Goal: Check status: Check status

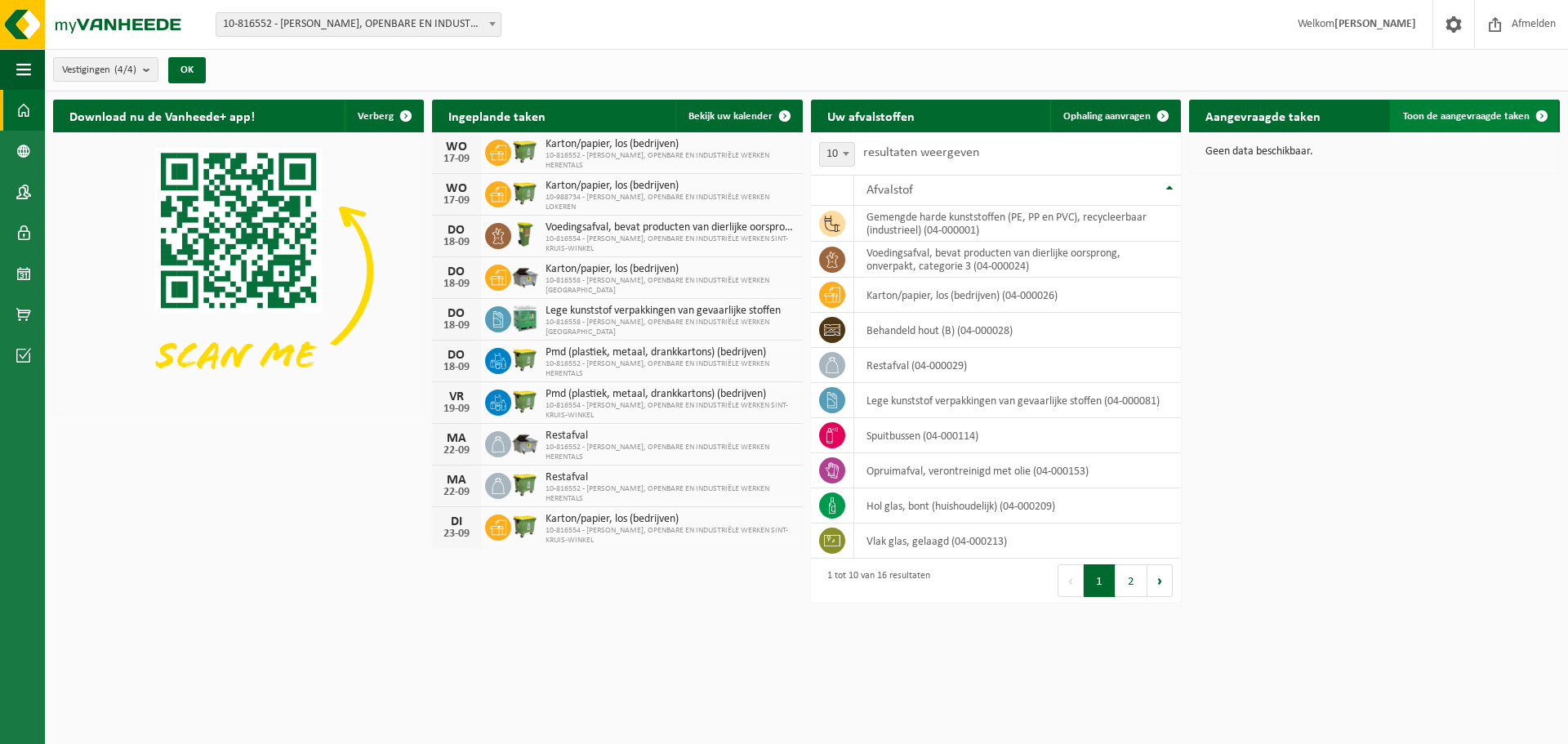
click at [1434, 124] on link "Toon de aangevraagde taken" at bounding box center [1473, 115] width 168 height 33
click at [1259, 116] on h2 "Aangevraagde taken" at bounding box center [1263, 115] width 147 height 32
click at [1256, 125] on h2 "Aangevraagde taken" at bounding box center [1263, 115] width 147 height 32
click at [489, 26] on b at bounding box center [492, 24] width 6 height 4
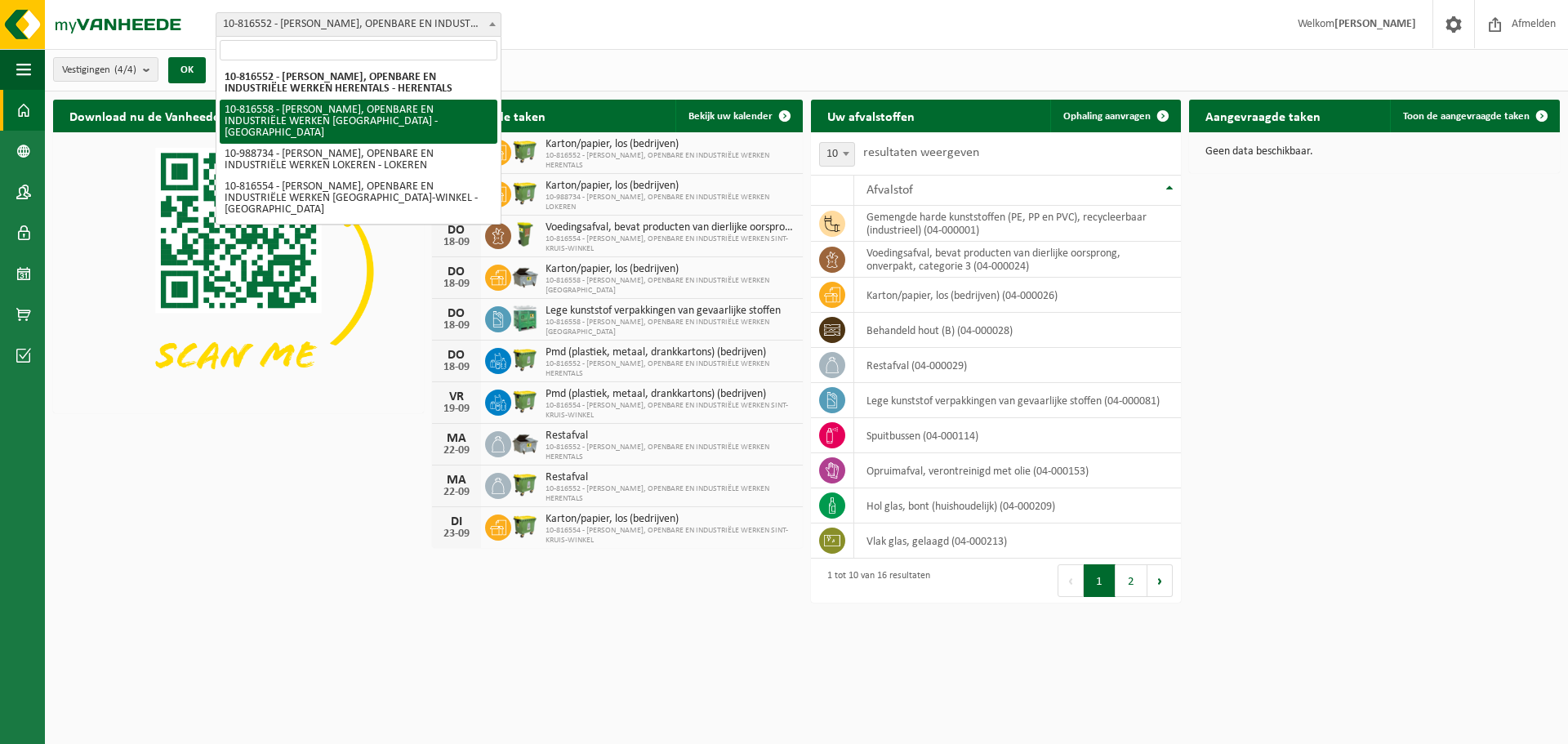
select select "38575"
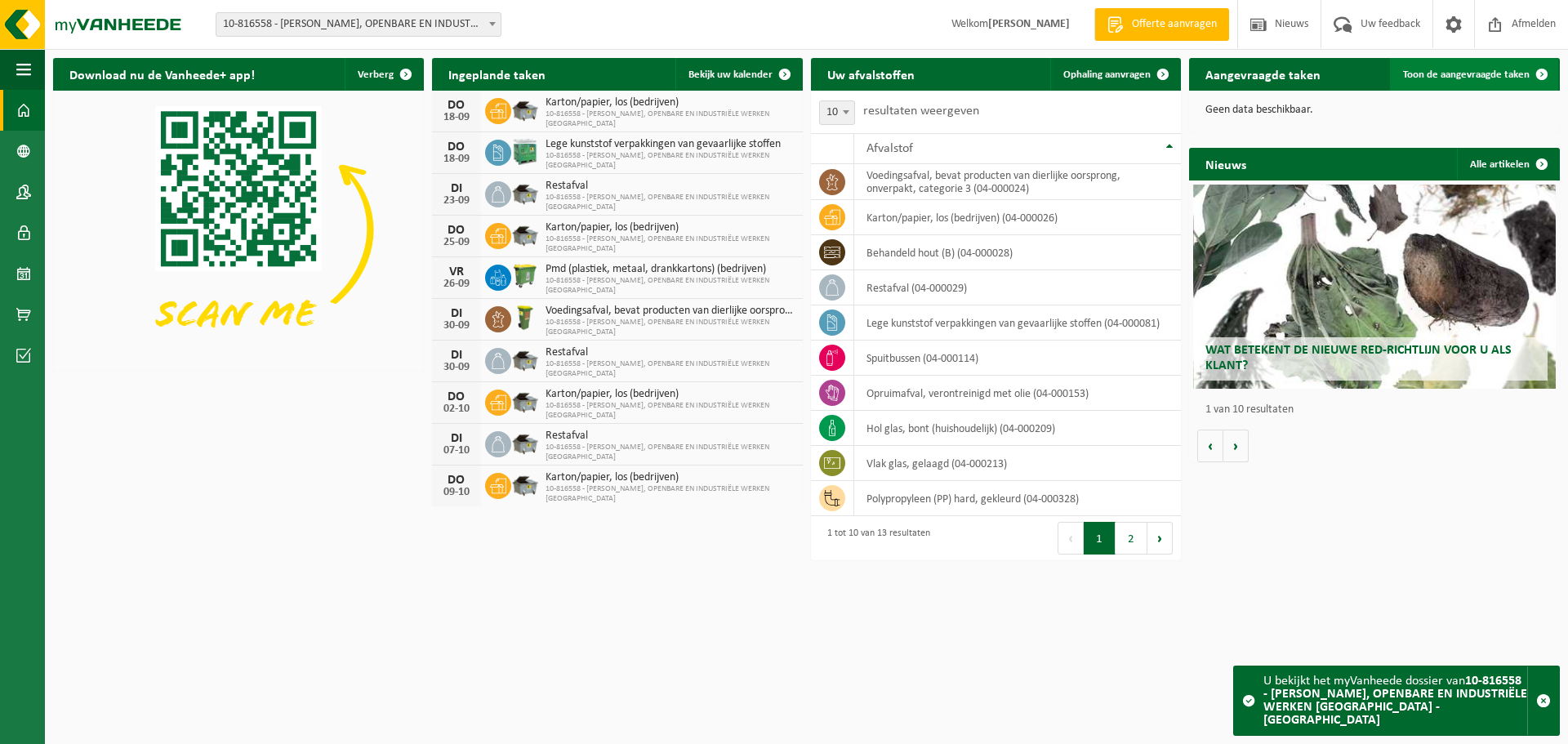
click at [1467, 76] on span "Toon de aangevraagde taken" at bounding box center [1466, 75] width 127 height 11
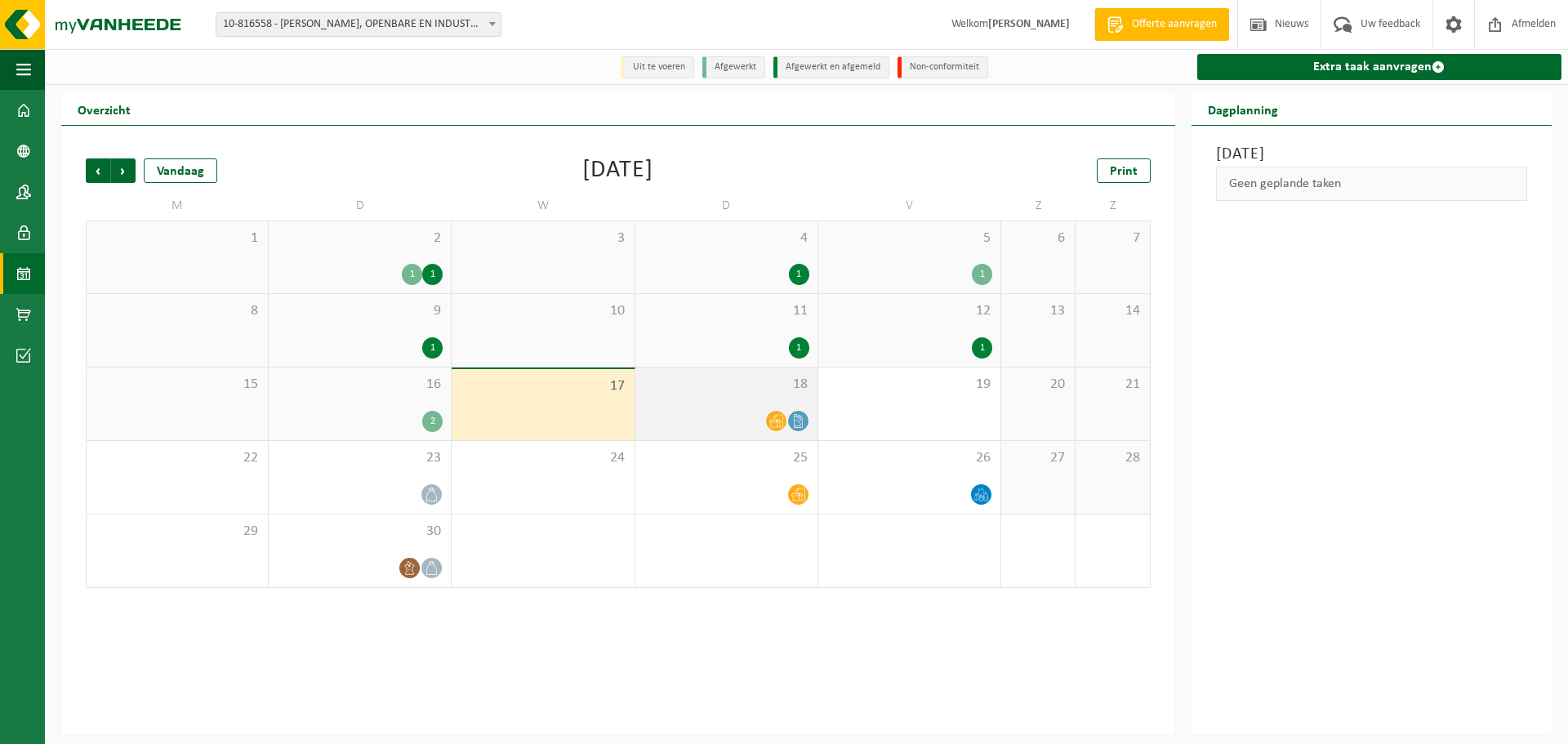
click at [725, 406] on div "18" at bounding box center [725, 404] width 182 height 73
